Goal: Task Accomplishment & Management: Complete application form

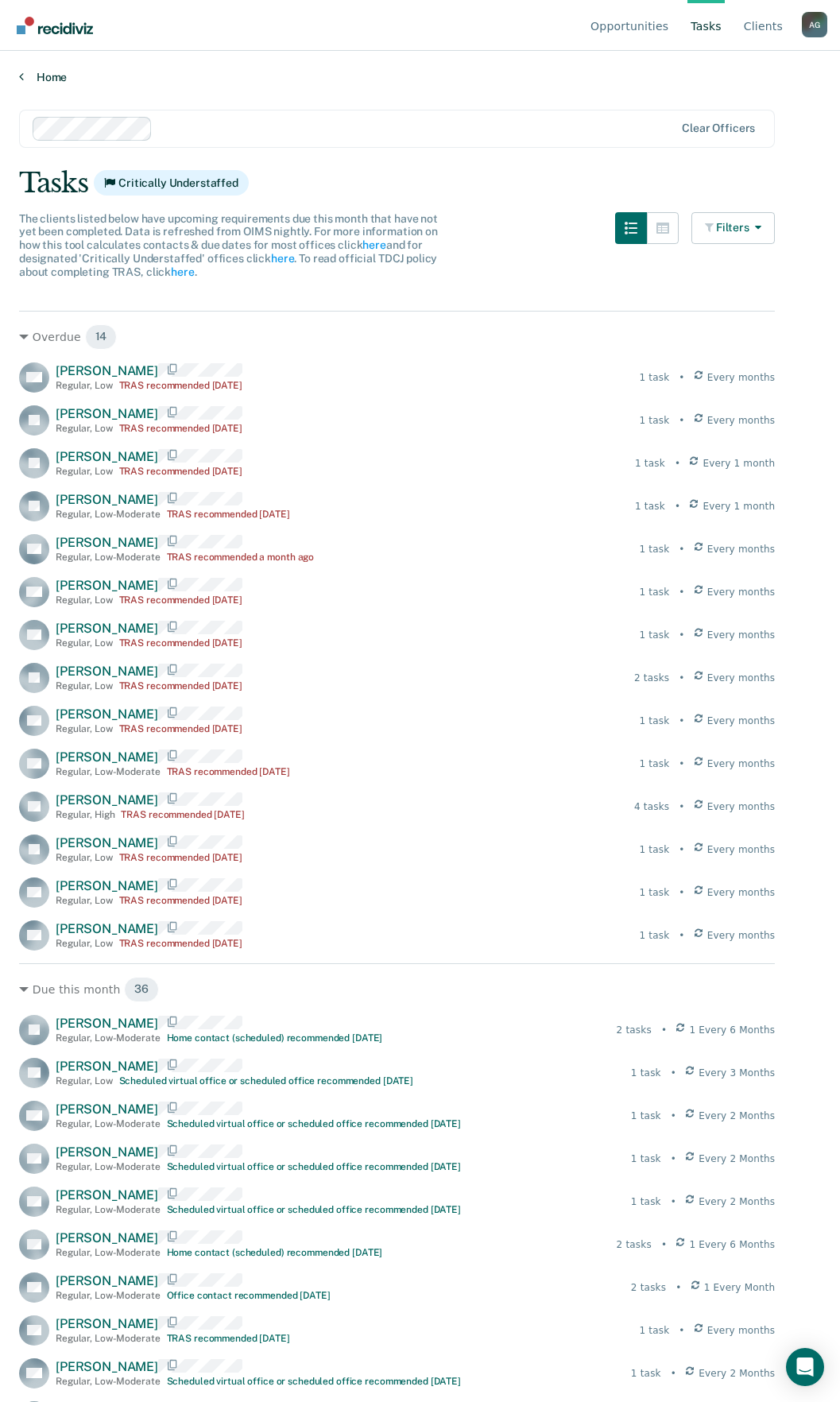
click at [30, 79] on link "Home" at bounding box center [420, 77] width 801 height 14
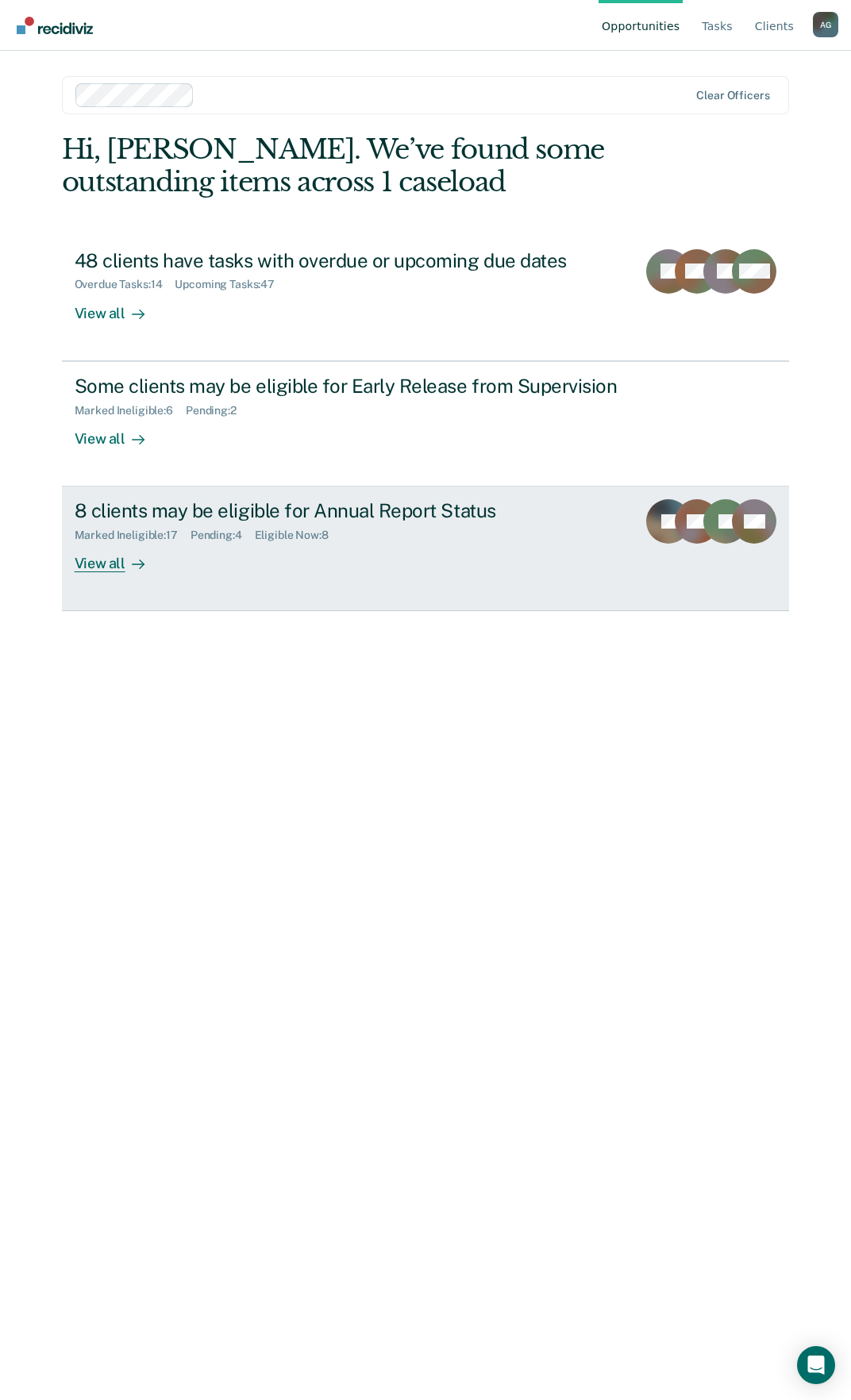
click at [381, 513] on div "8 clients may be eligible for Annual Report Status" at bounding box center [349, 511] width 550 height 23
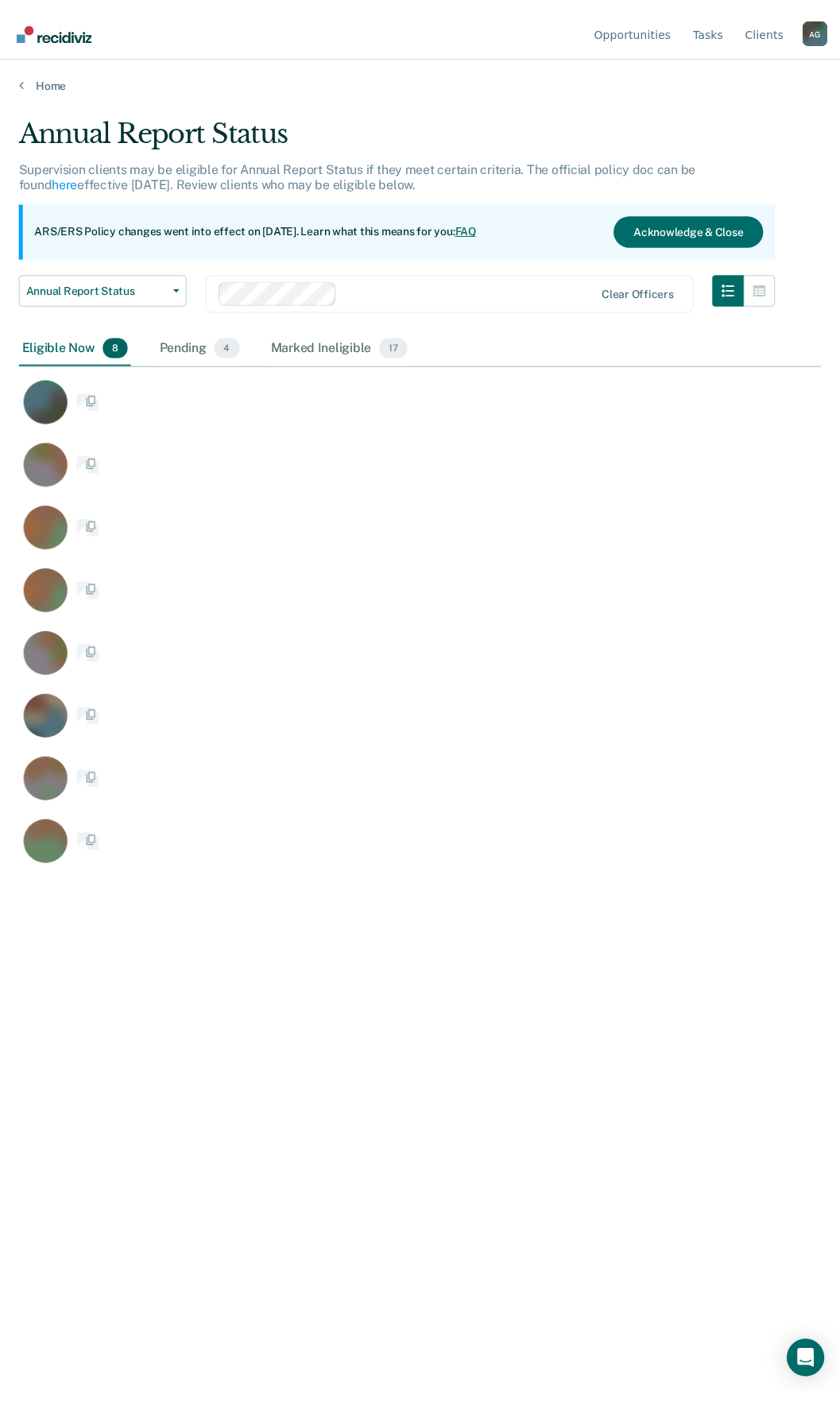
scroll to position [1162, 801]
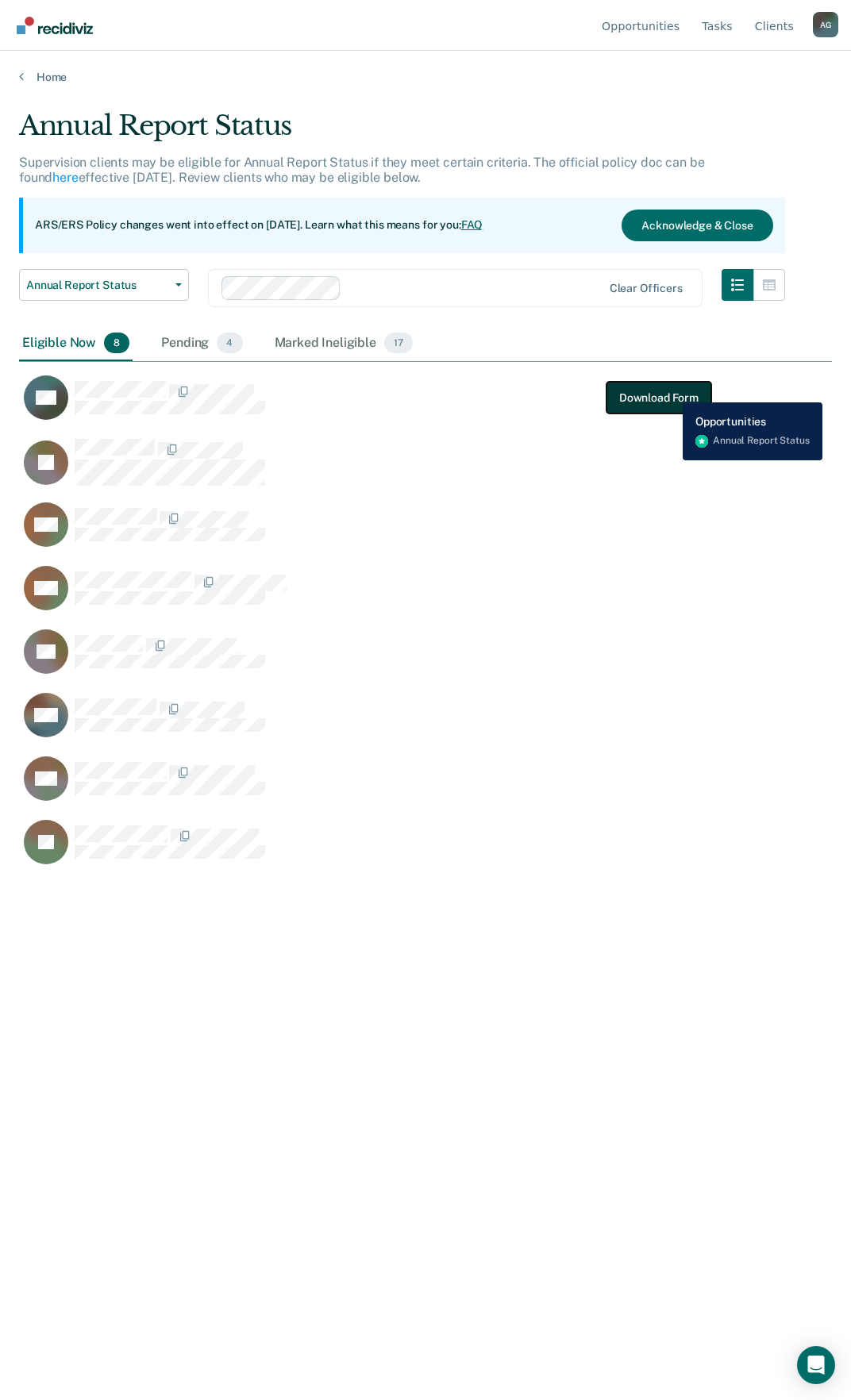
click at [669, 394] on button "Download Form" at bounding box center [658, 397] width 105 height 31
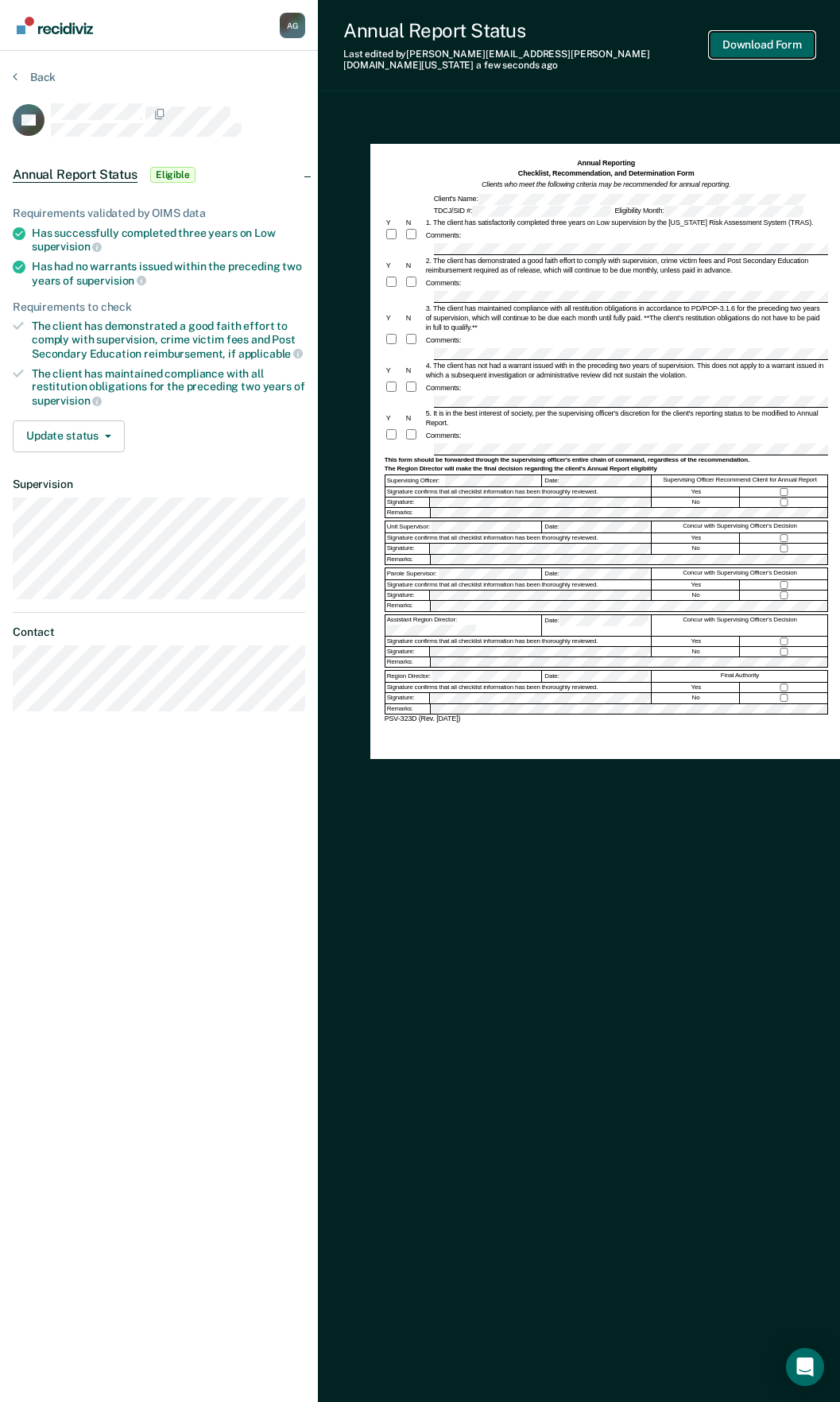
click at [741, 46] on button "Download Form" at bounding box center [761, 44] width 105 height 26
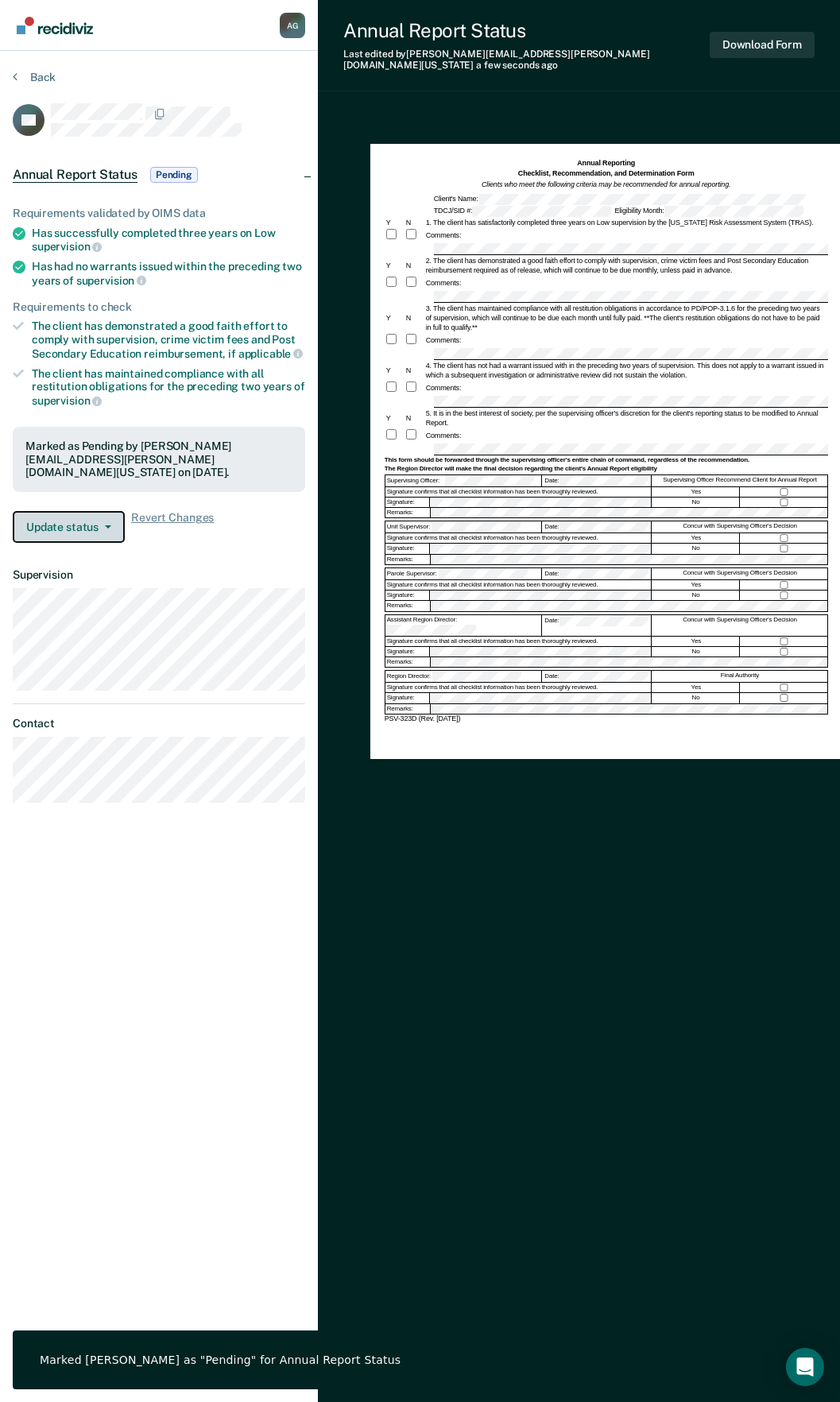
click at [105, 519] on button "Update status" at bounding box center [68, 527] width 112 height 31
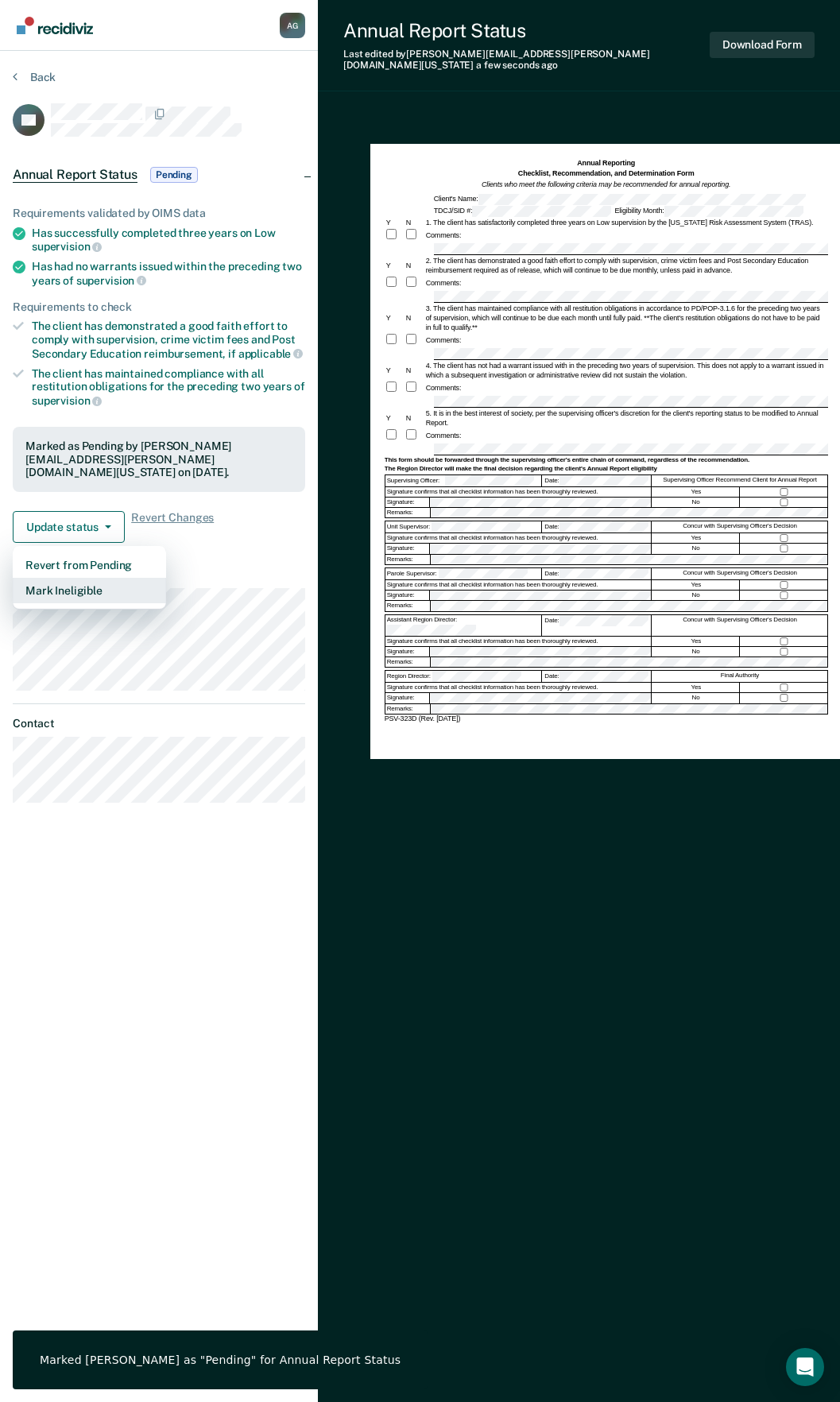
click at [76, 584] on button "Mark Ineligible" at bounding box center [89, 590] width 153 height 25
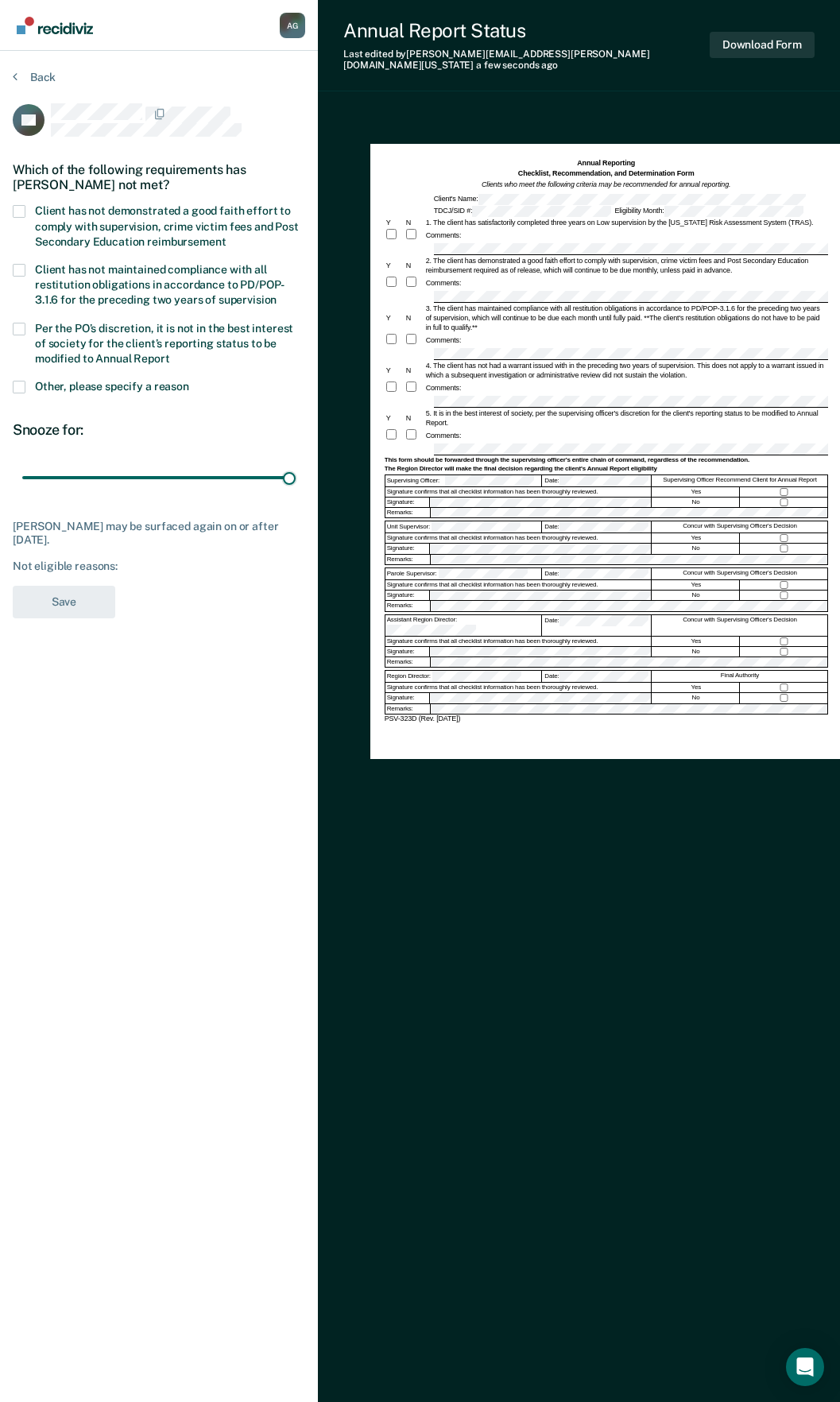
drag, startPoint x: 117, startPoint y: 471, endPoint x: 342, endPoint y: 459, distance: 225.3
type input "90"
click at [296, 471] on input "range" at bounding box center [159, 478] width 273 height 28
click at [23, 325] on span at bounding box center [19, 329] width 13 height 13
click at [170, 353] on input "Per the PO’s discretion, it is not in the best interest of society for the clie…" at bounding box center [170, 353] width 0 height 0
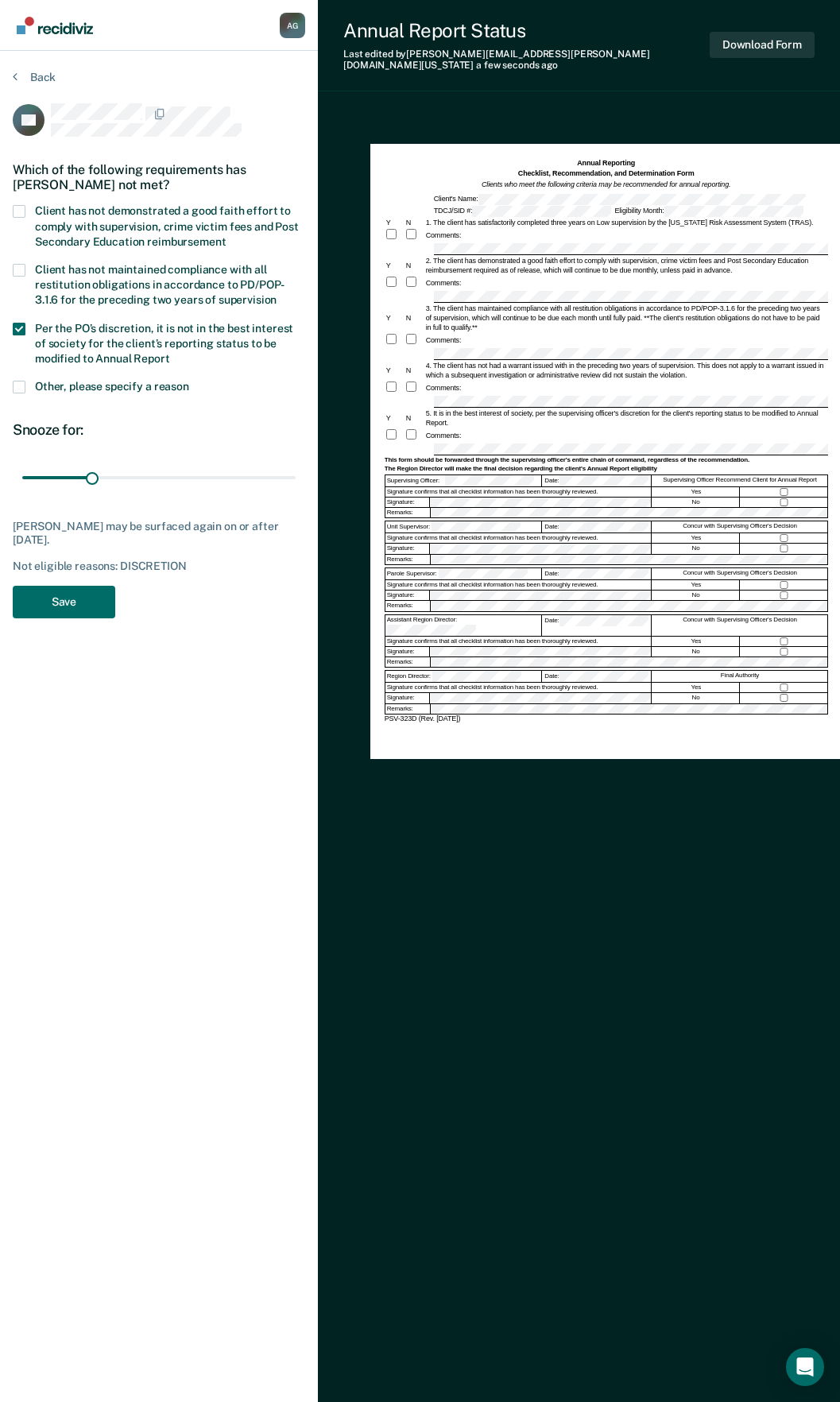
click at [19, 205] on span at bounding box center [19, 212] width 13 height 13
click at [226, 236] on input "Client has not demonstrated a good faith effort to comply with supervision, cri…" at bounding box center [226, 236] width 0 height 0
click at [80, 614] on button "Save" at bounding box center [64, 602] width 102 height 32
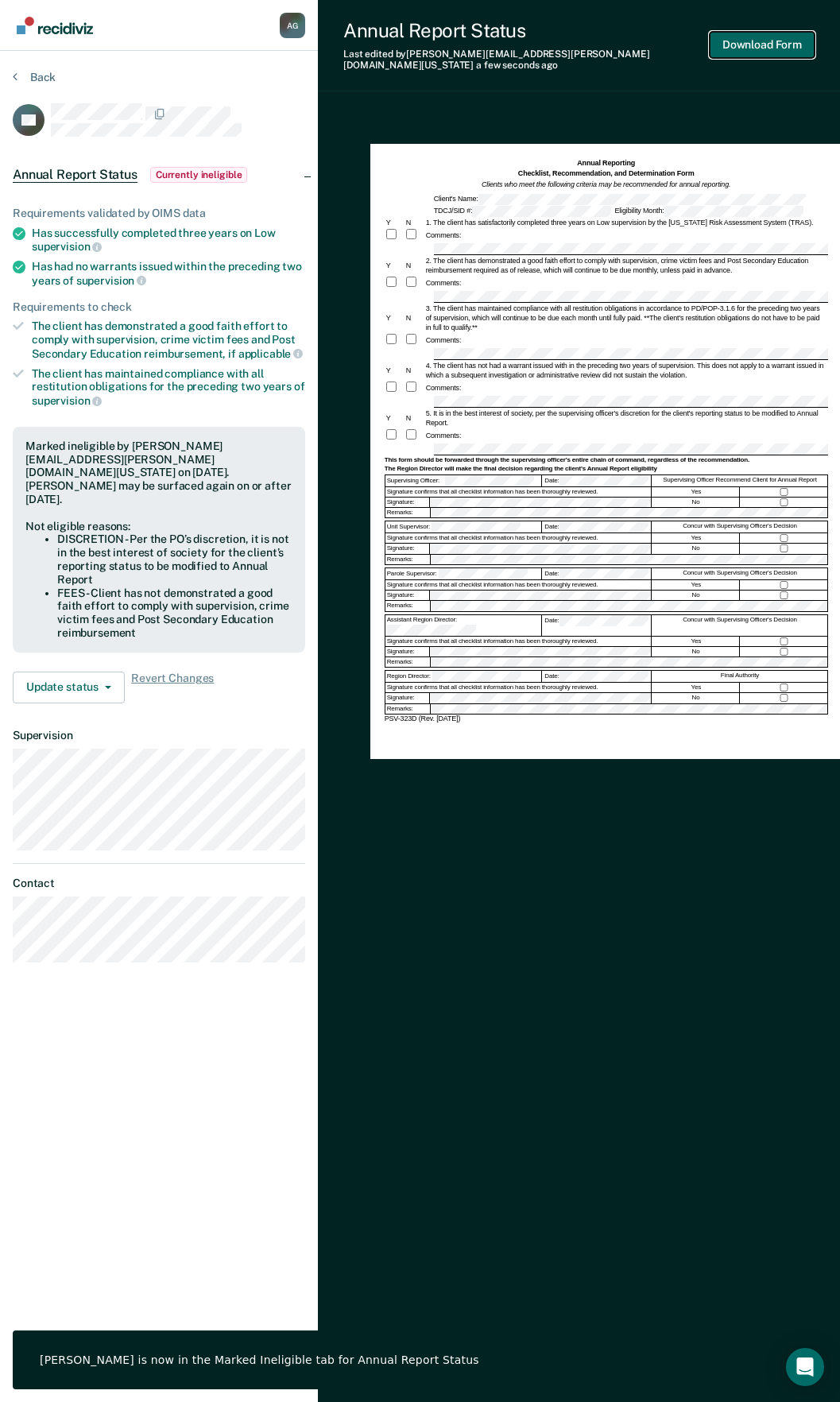
click at [754, 33] on button "Download Form" at bounding box center [761, 44] width 105 height 26
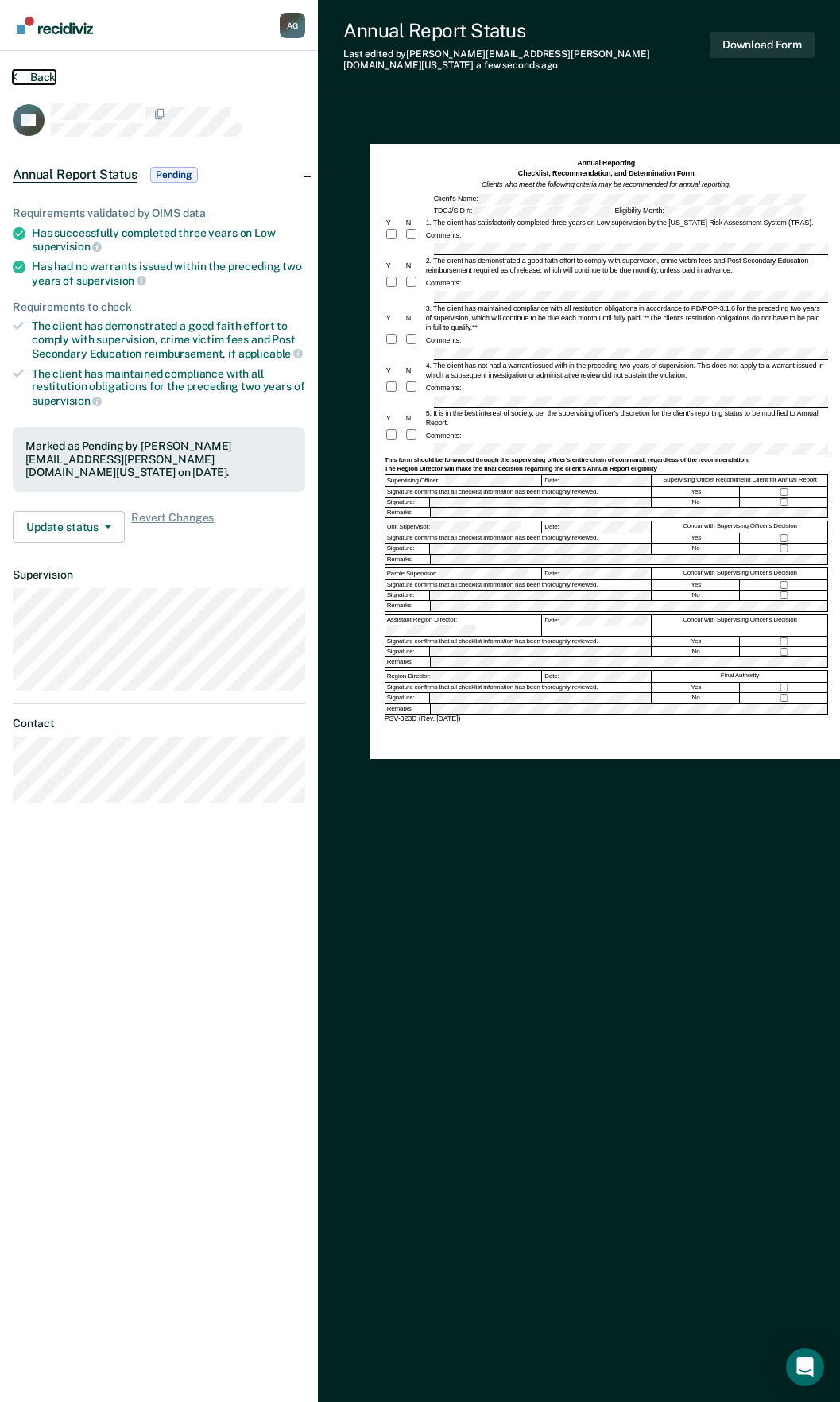
click at [39, 80] on button "Back" at bounding box center [34, 77] width 43 height 14
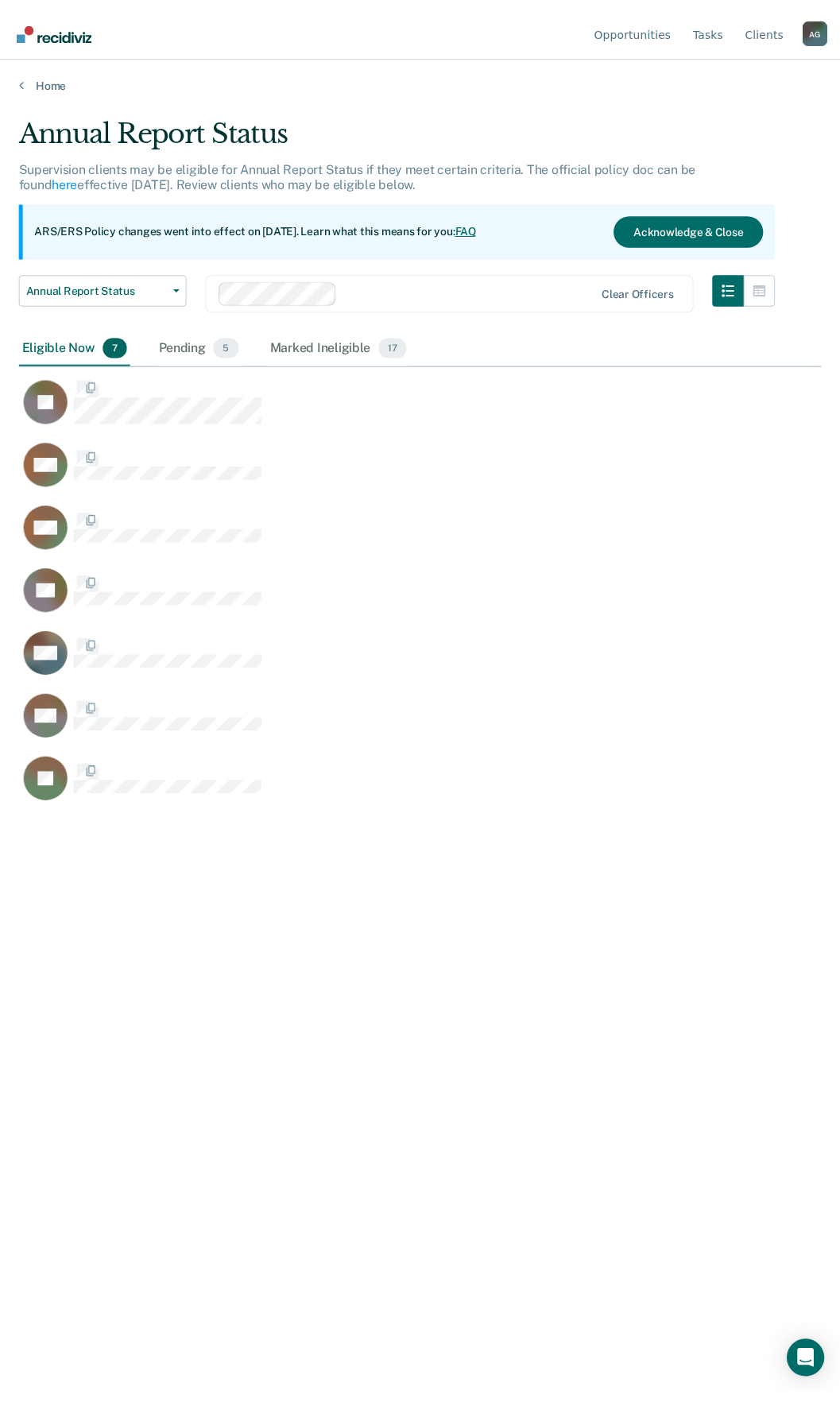
scroll to position [1162, 801]
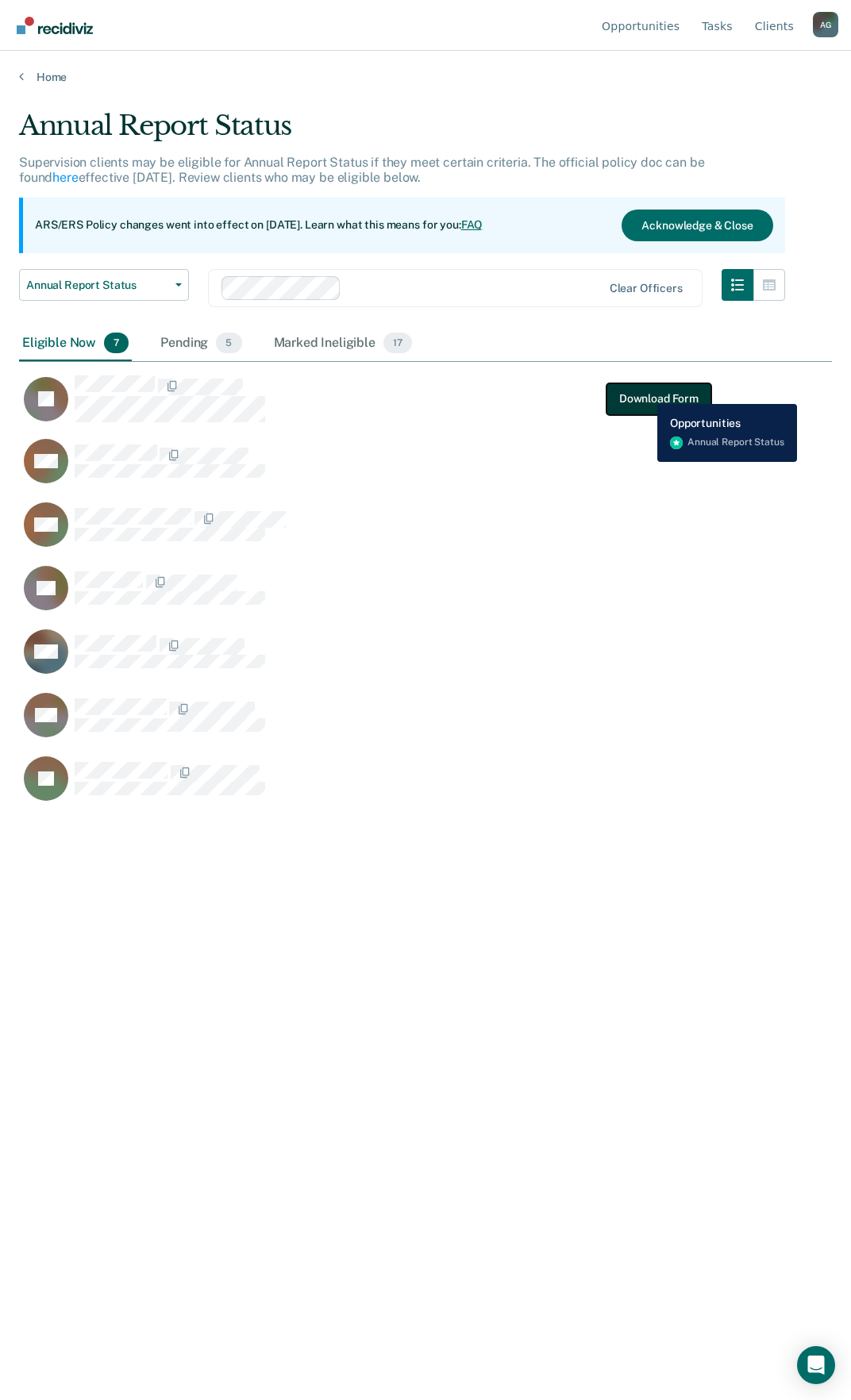
click at [646, 392] on button "Download Form" at bounding box center [658, 398] width 105 height 31
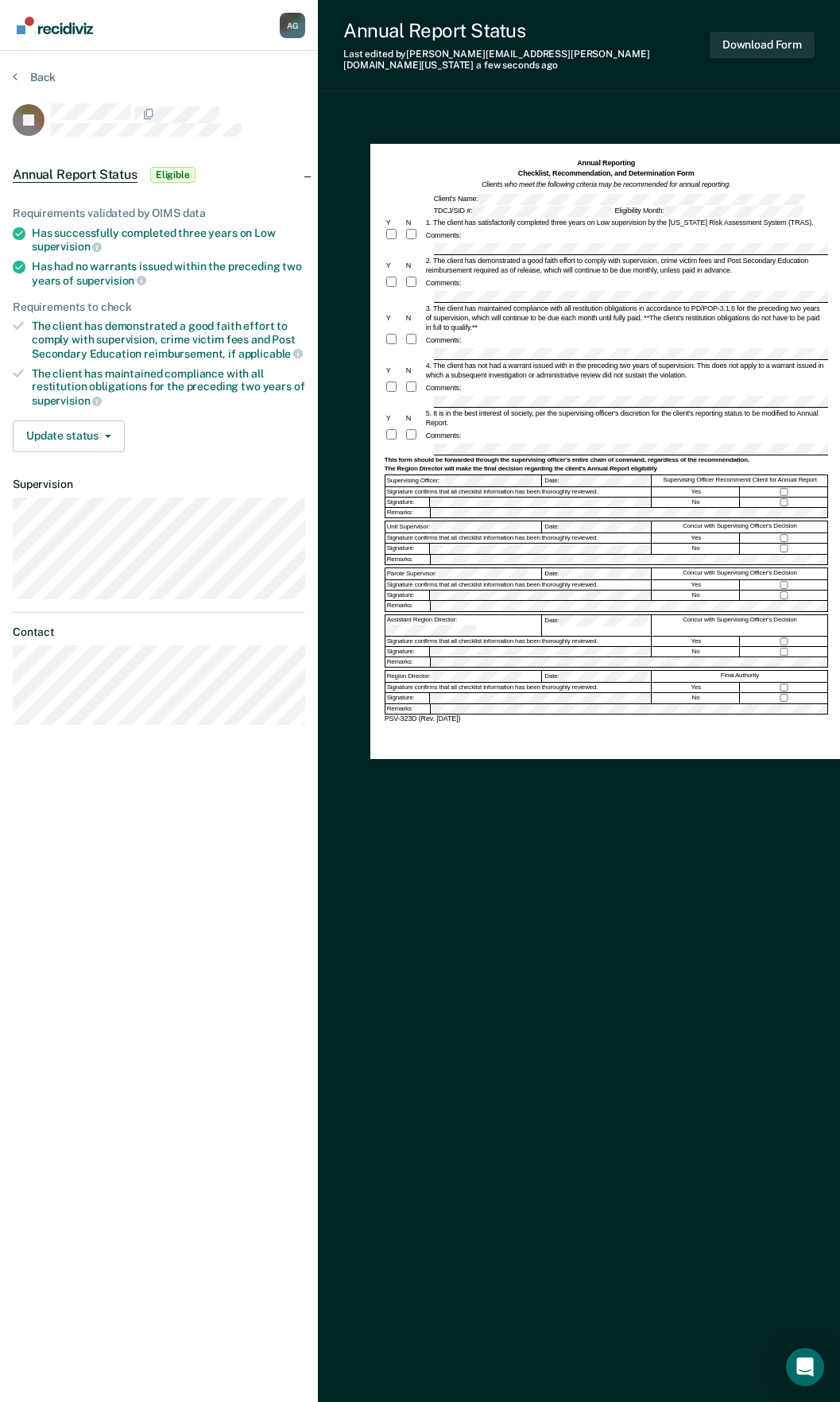
click at [499, 382] on div "Comments:" at bounding box center [606, 388] width 444 height 14
click at [503, 430] on div "Comments:" at bounding box center [606, 436] width 444 height 14
click at [785, 37] on button "Download Form" at bounding box center [761, 44] width 105 height 26
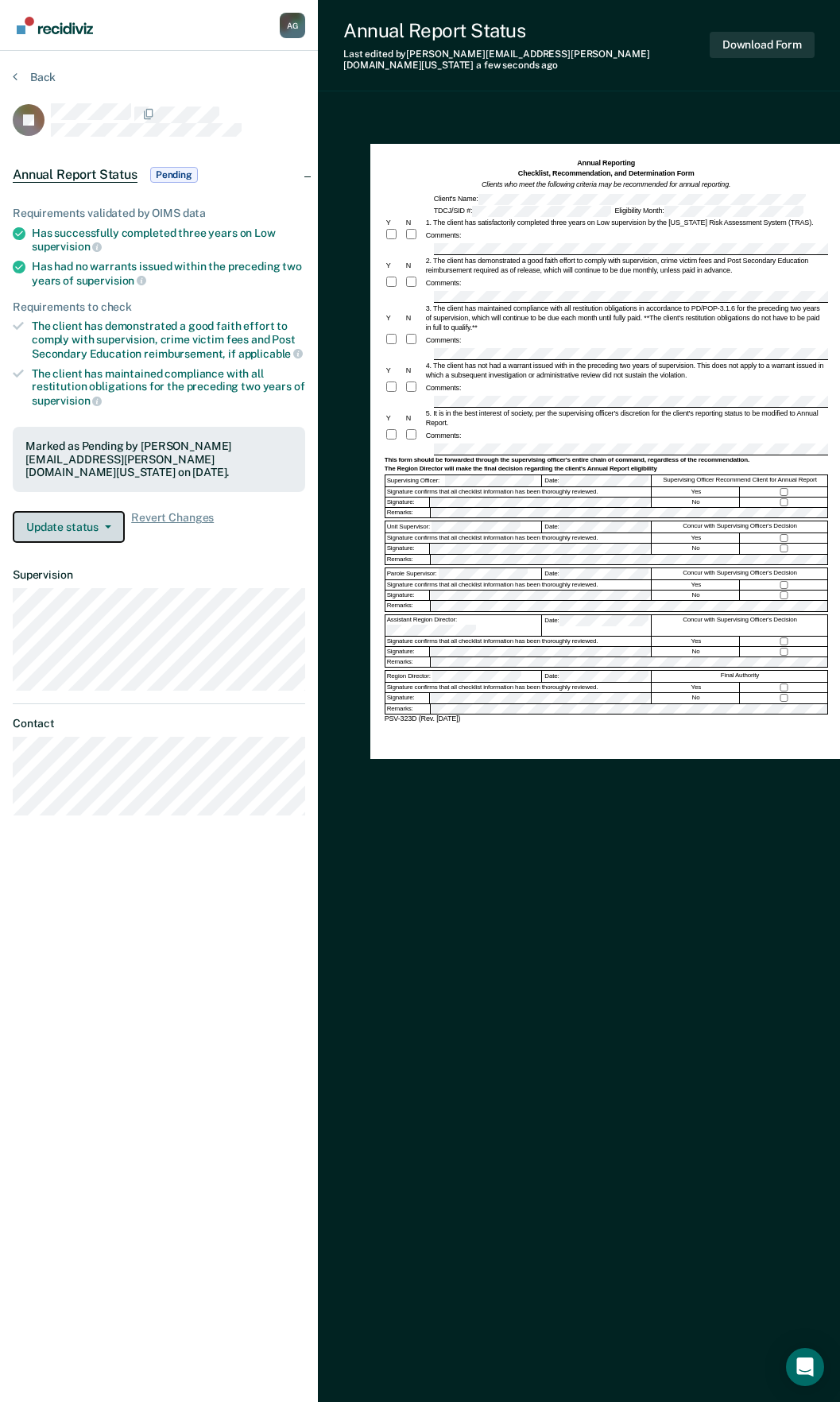
click at [87, 511] on button "Update status" at bounding box center [68, 527] width 112 height 31
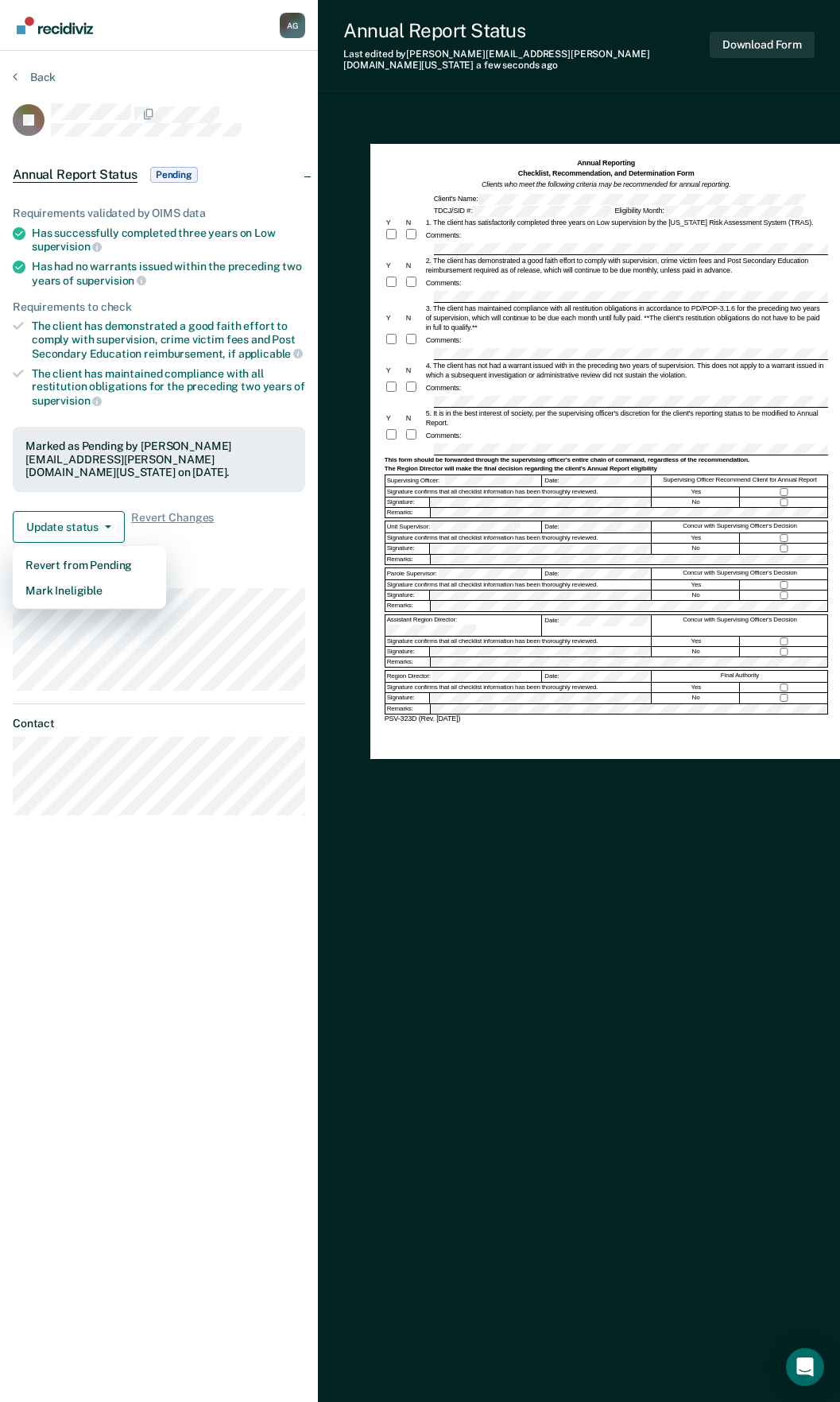
click at [146, 389] on div "The client has maintained compliance with all restitution obligations for the p…" at bounding box center [168, 387] width 273 height 40
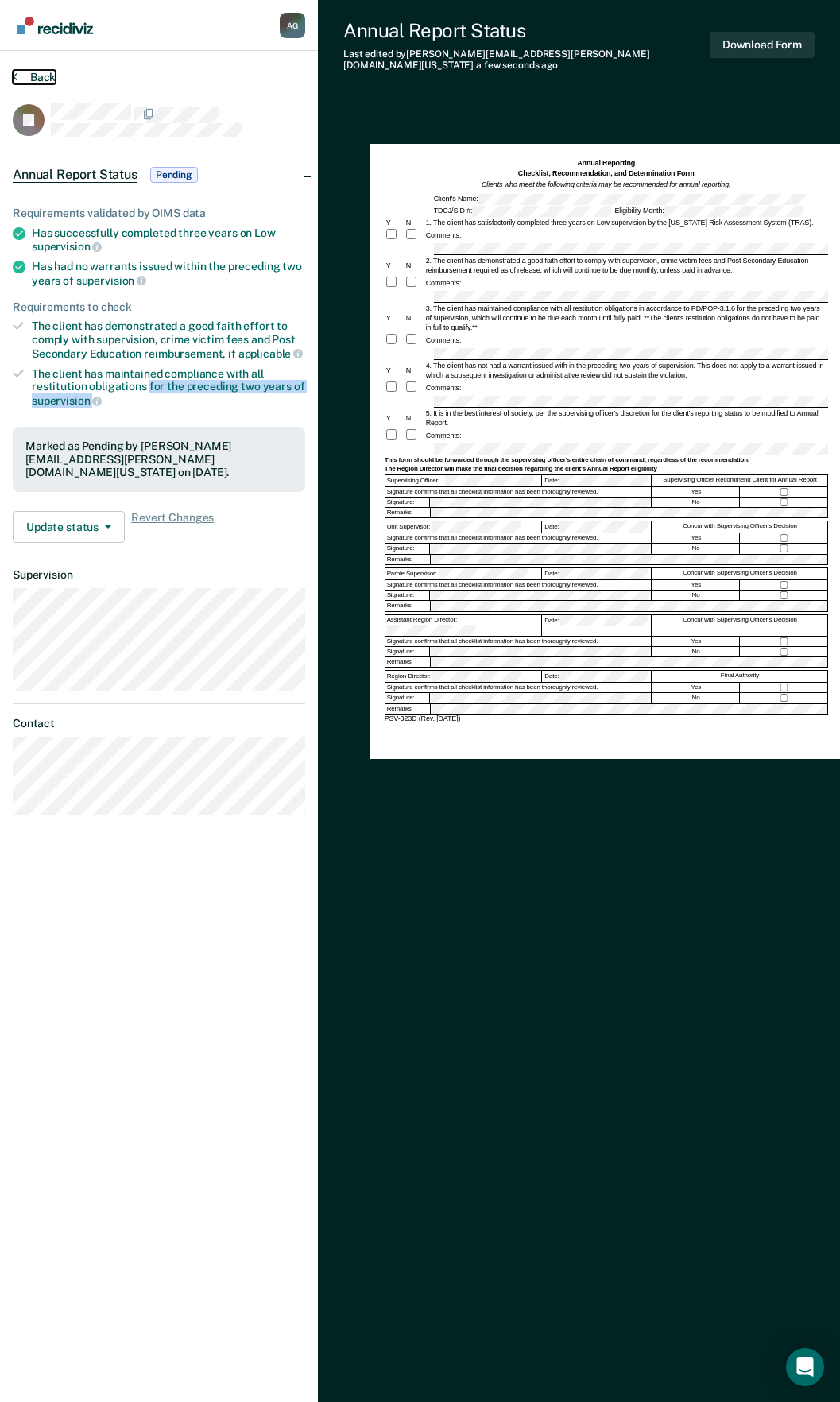
click at [42, 73] on button "Back" at bounding box center [34, 77] width 43 height 14
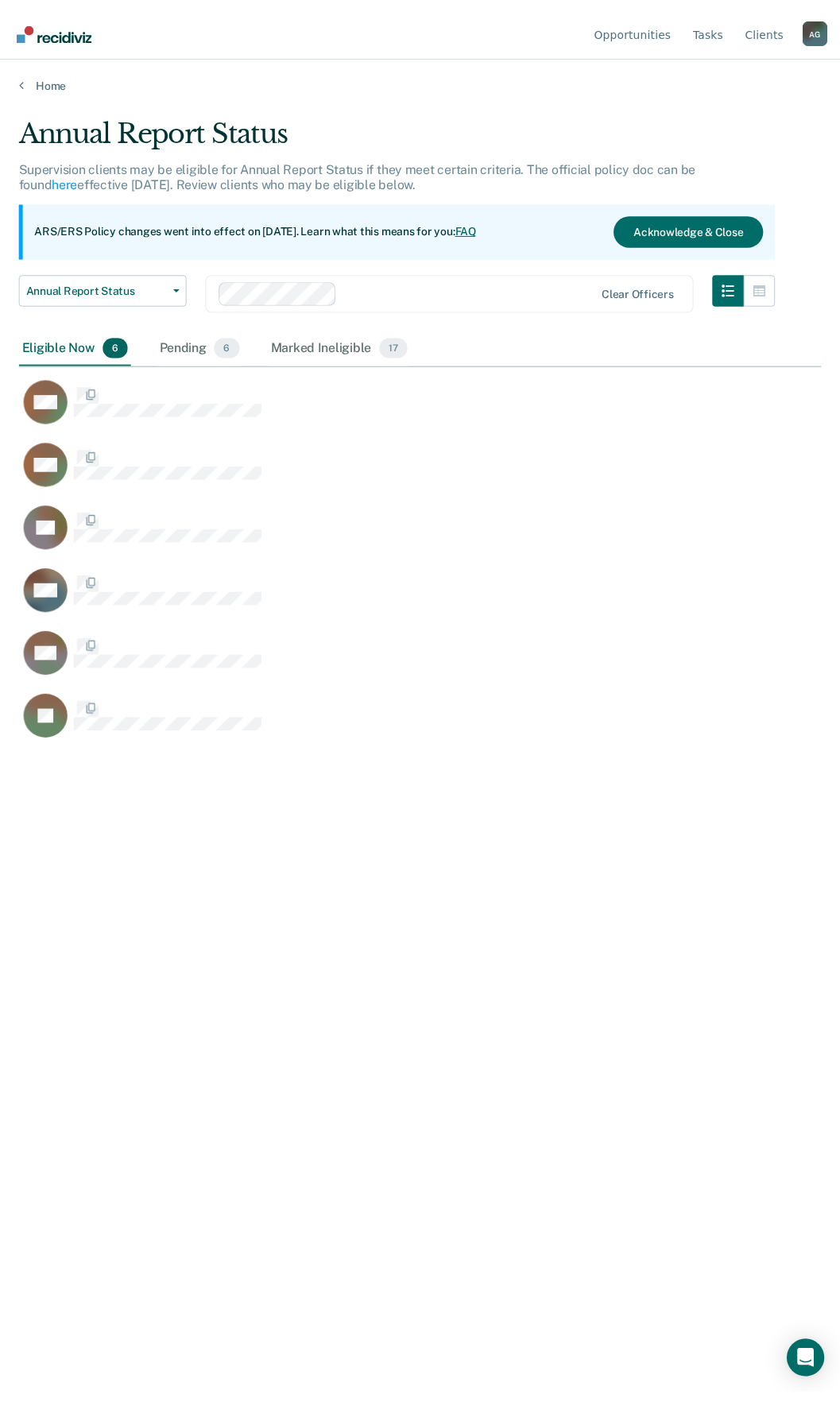
scroll to position [1162, 801]
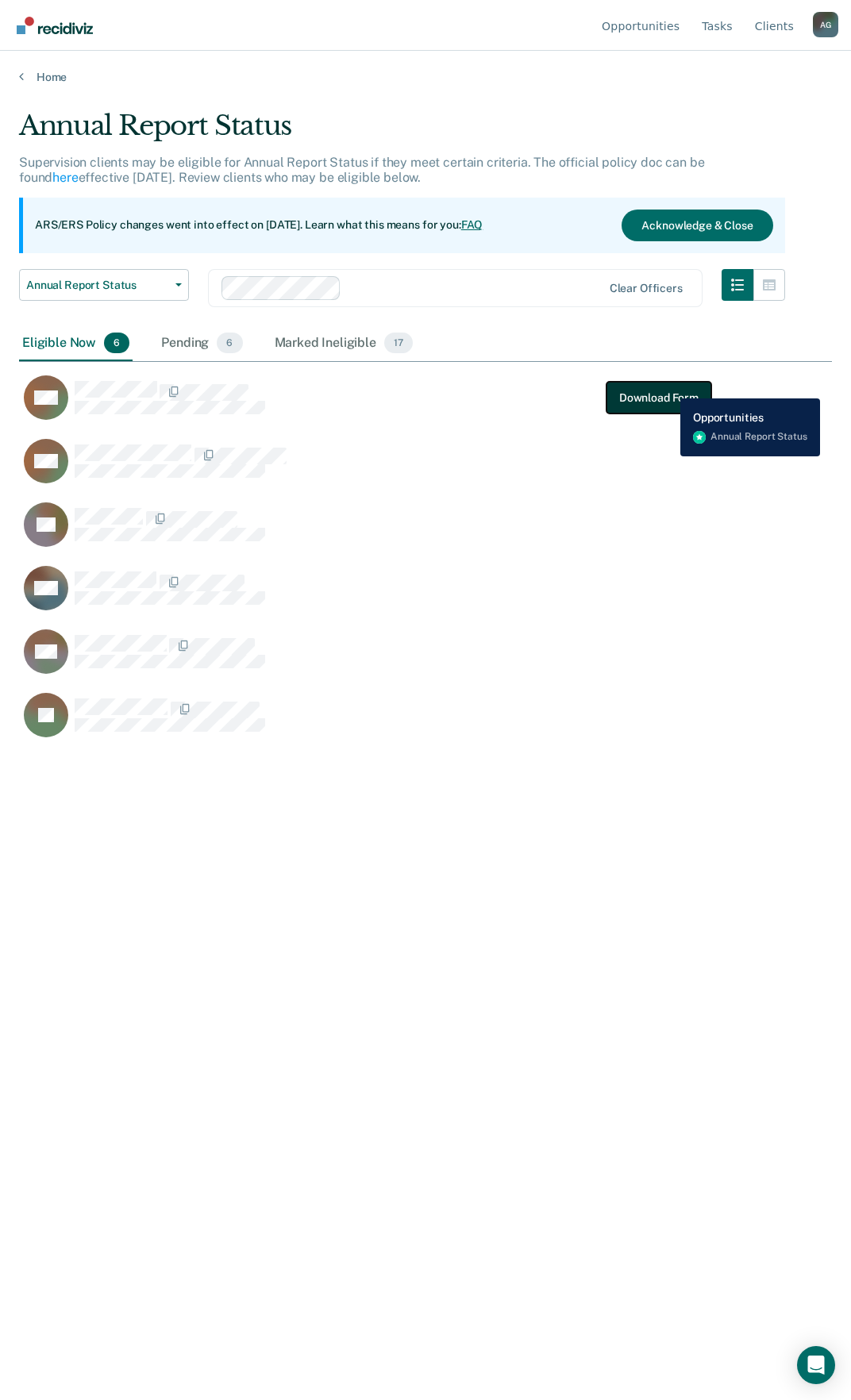
drag, startPoint x: 701, startPoint y: 396, endPoint x: 672, endPoint y: 387, distance: 30.4
click at [670, 387] on button "Download Form" at bounding box center [658, 397] width 105 height 31
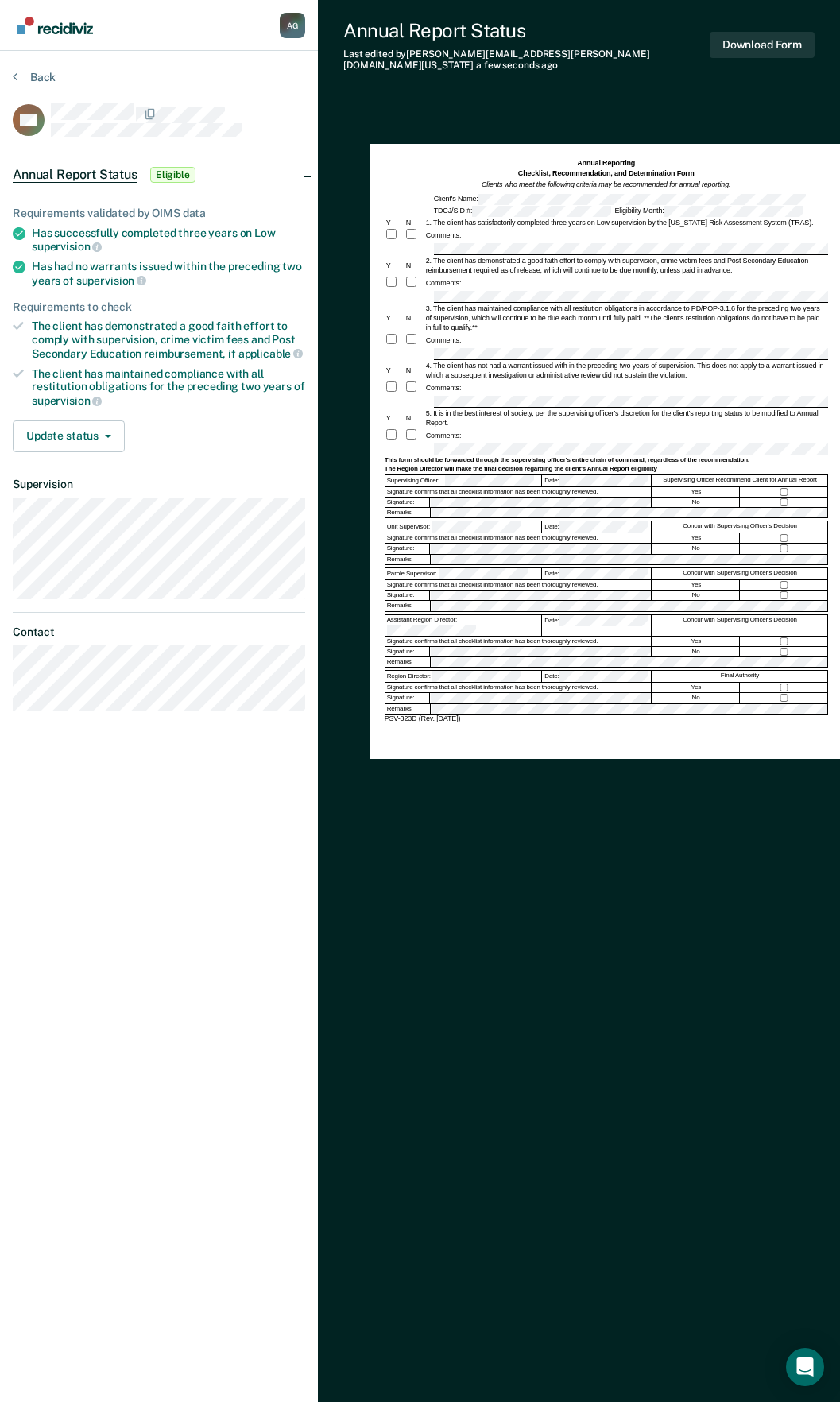
click at [421, 429] on div at bounding box center [414, 436] width 20 height 14
click at [417, 429] on div at bounding box center [414, 436] width 20 height 14
click at [754, 58] on div "Download Form" at bounding box center [761, 45] width 105 height 52
click at [771, 36] on button "Download Form" at bounding box center [761, 44] width 105 height 26
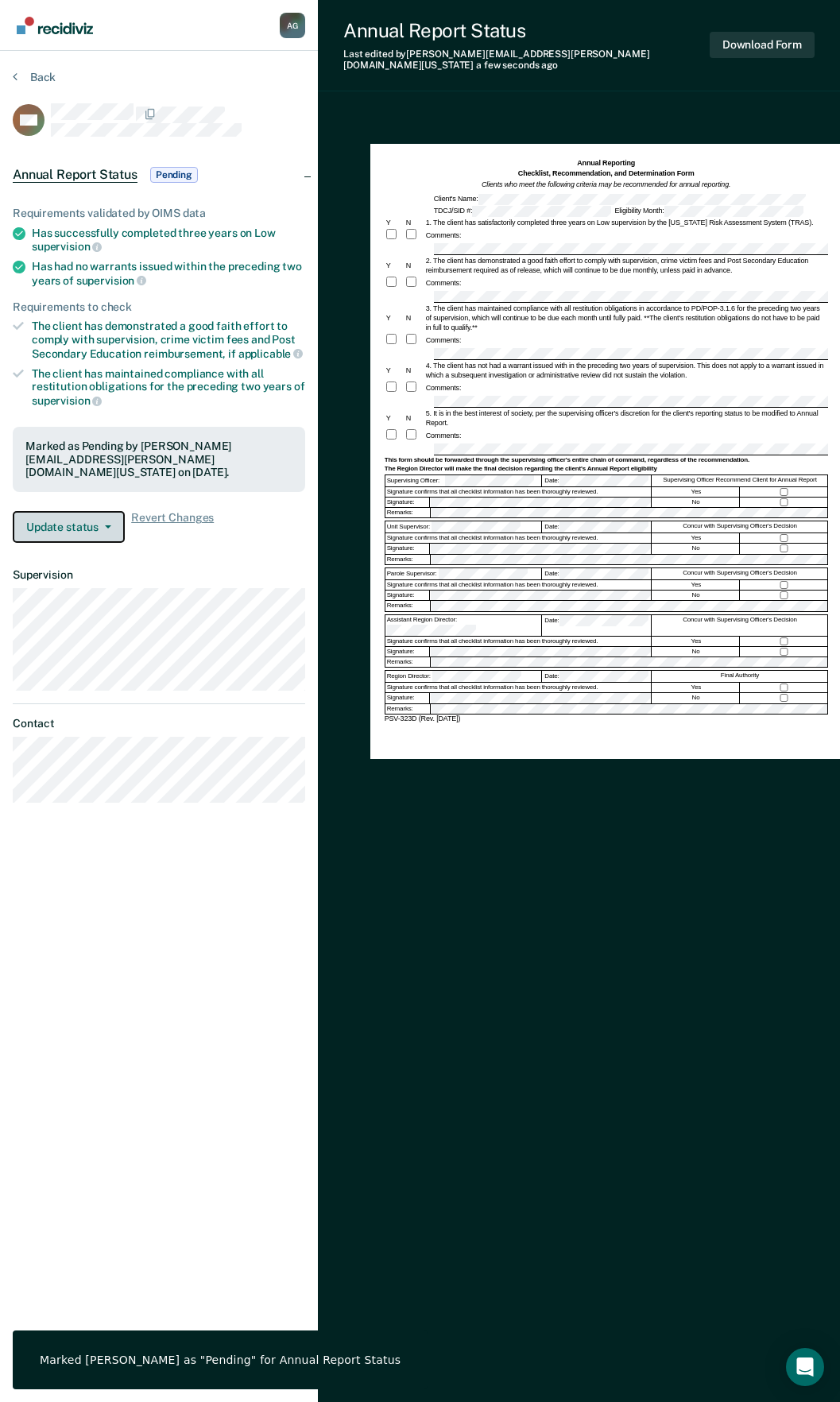
click at [91, 518] on button "Update status" at bounding box center [68, 527] width 112 height 31
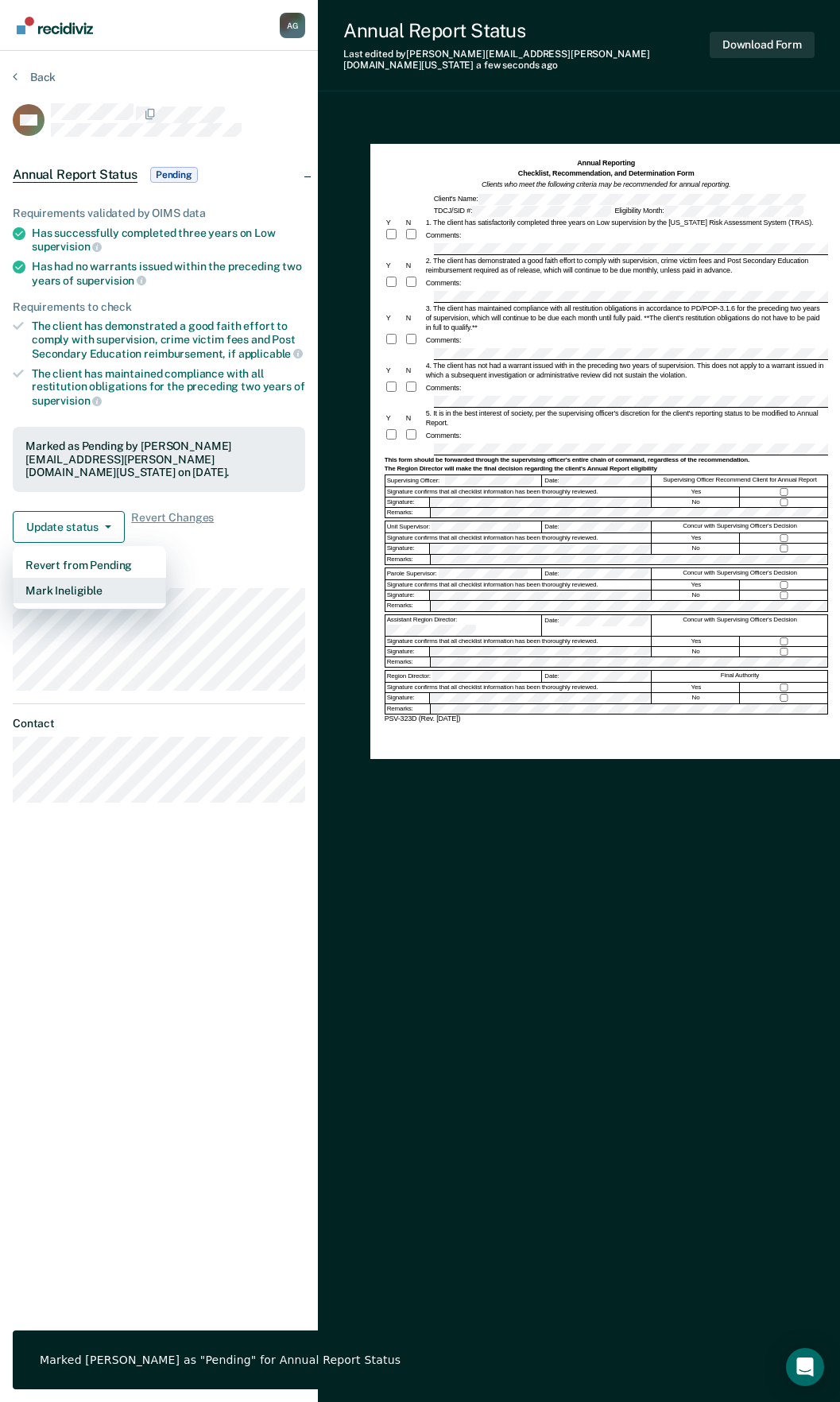
click at [78, 579] on button "Mark Ineligible" at bounding box center [89, 590] width 153 height 25
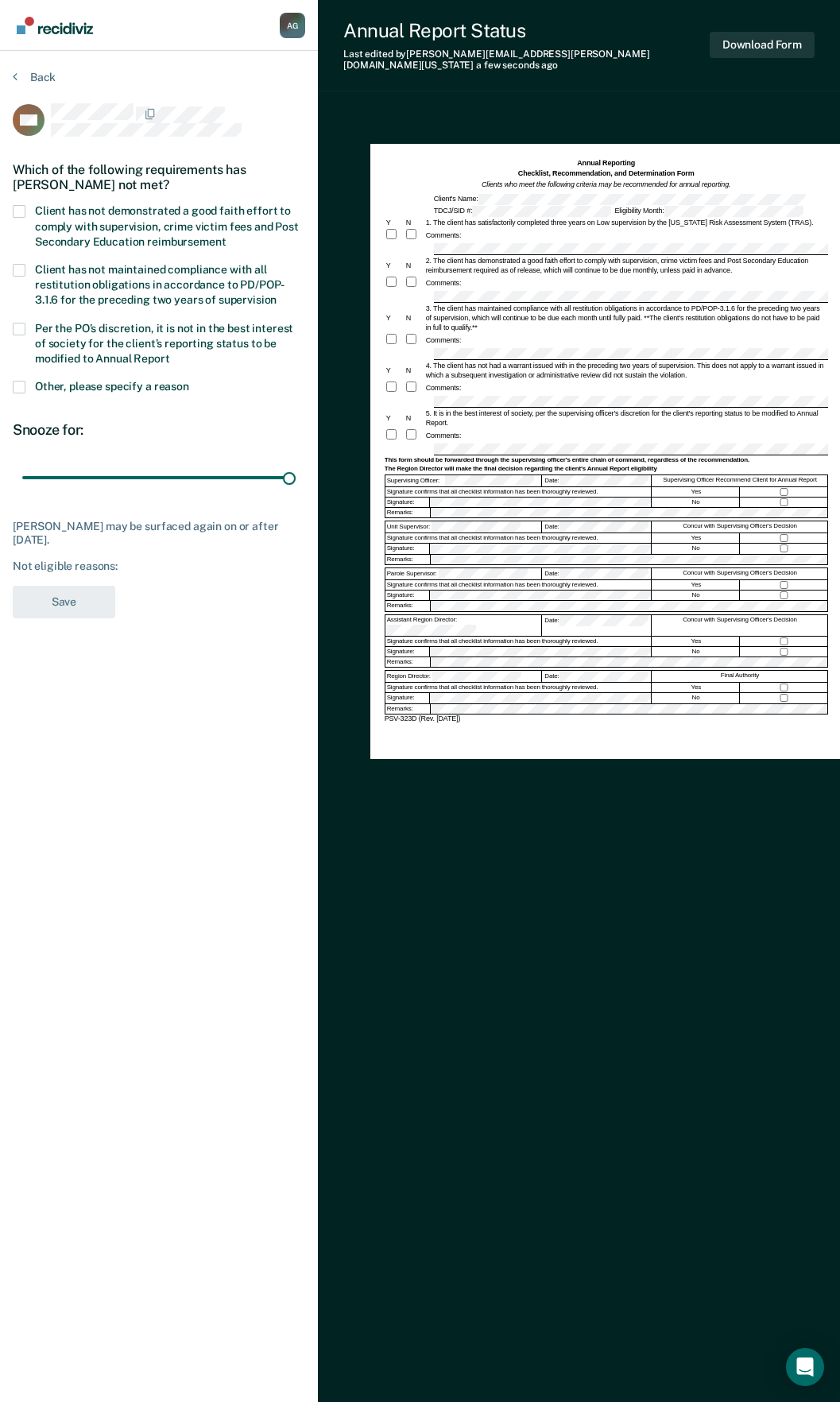
drag, startPoint x: 111, startPoint y: 479, endPoint x: 305, endPoint y: 472, distance: 194.1
type input "90"
click at [296, 476] on input "range" at bounding box center [159, 478] width 273 height 28
click at [17, 327] on span at bounding box center [19, 329] width 13 height 13
click at [170, 353] on input "Per the PO’s discretion, it is not in the best interest of society for the clie…" at bounding box center [170, 353] width 0 height 0
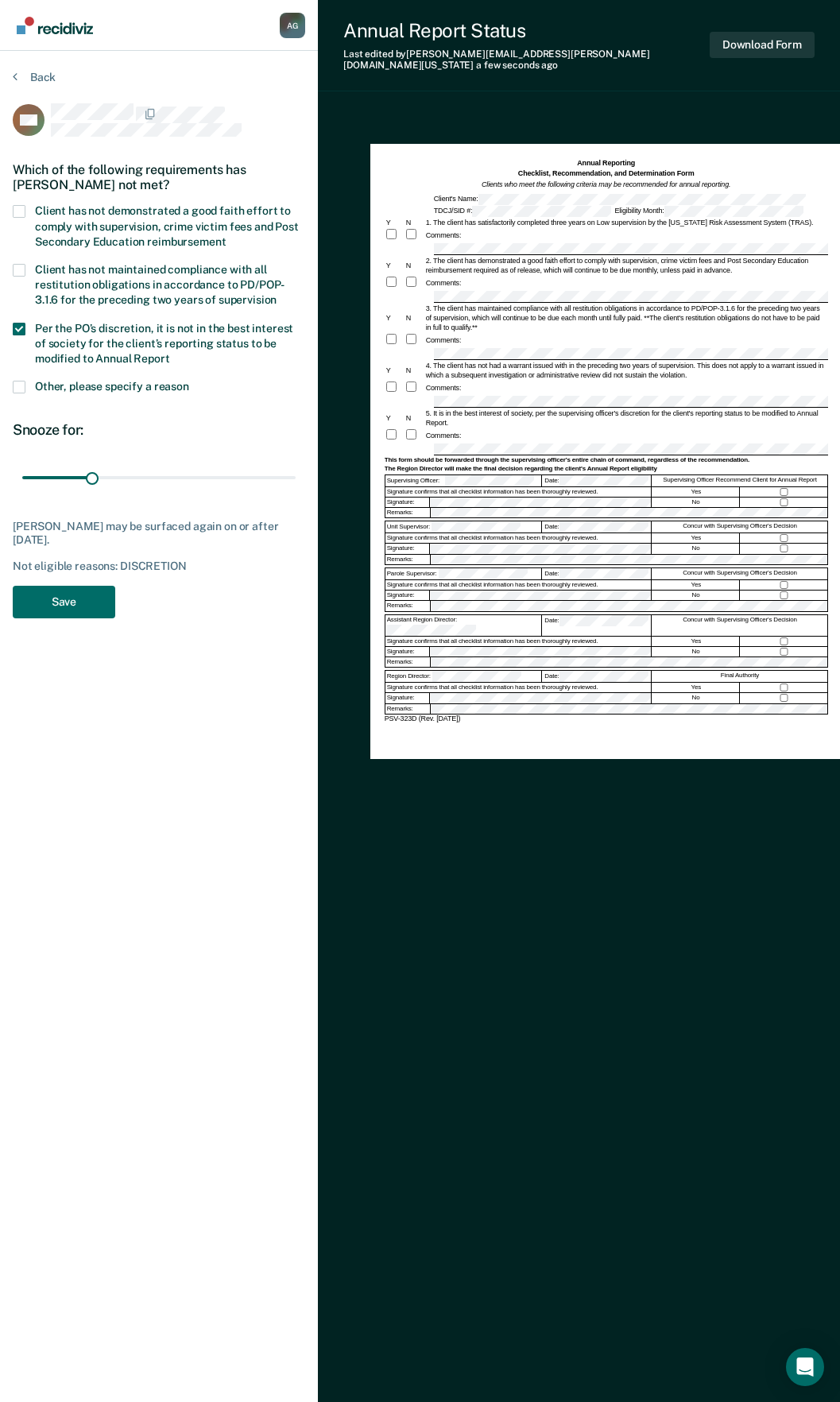
click at [21, 208] on span at bounding box center [19, 212] width 13 height 13
click at [226, 236] on input "Client has not demonstrated a good faith effort to comply with supervision, cri…" at bounding box center [226, 236] width 0 height 0
click at [77, 610] on button "Save" at bounding box center [64, 602] width 102 height 32
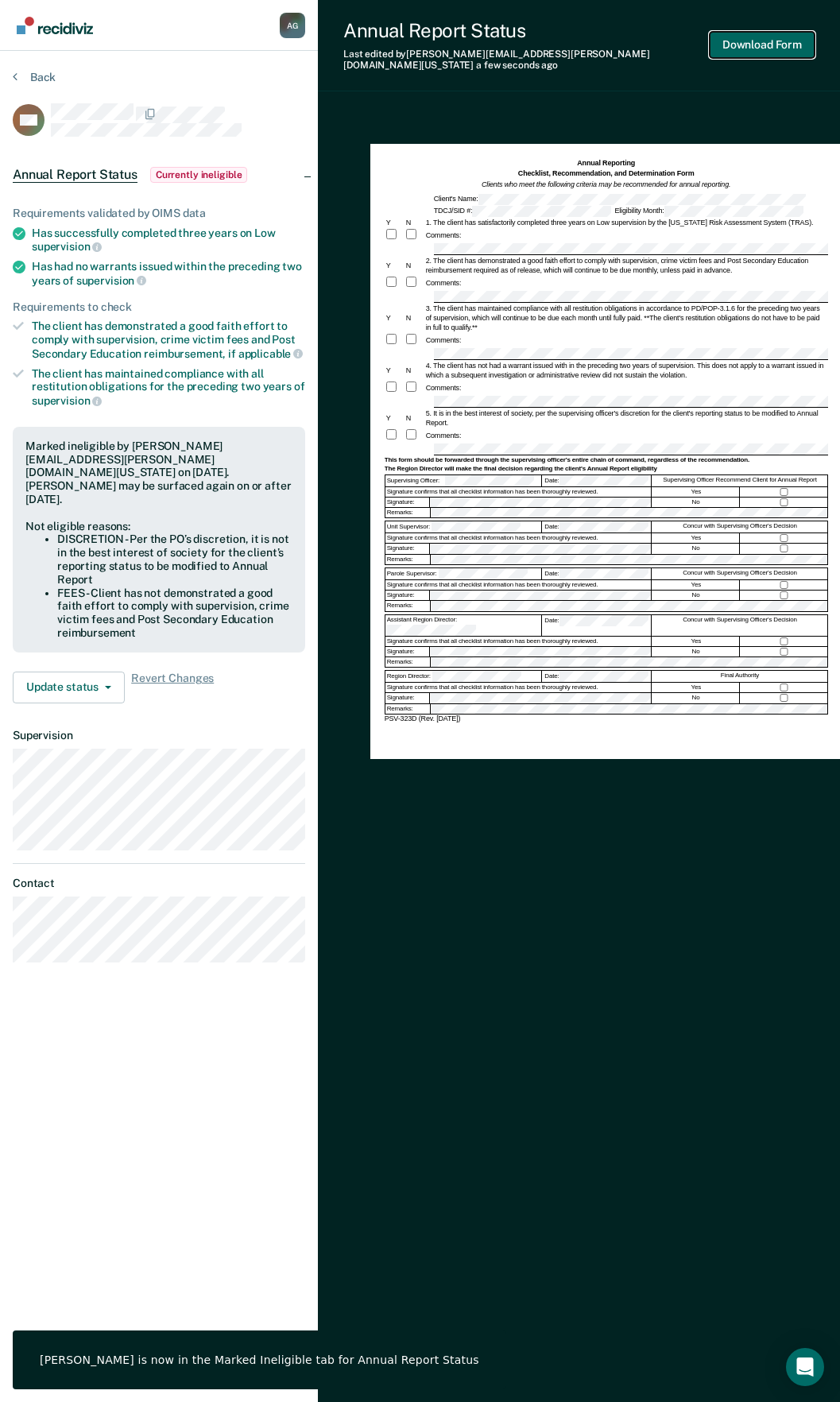
click at [740, 40] on button "Download Form" at bounding box center [761, 44] width 105 height 26
